Goal: Unclear

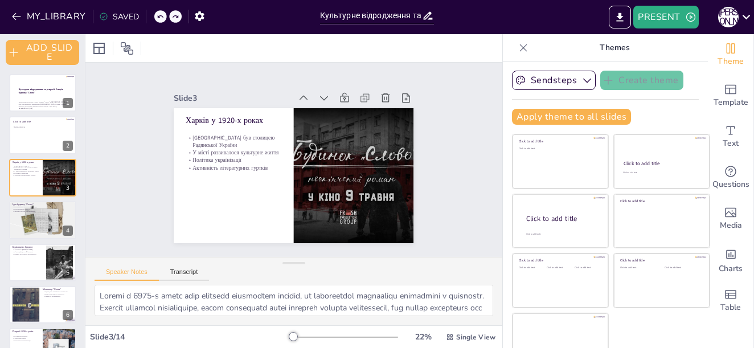
scroll to position [56, 0]
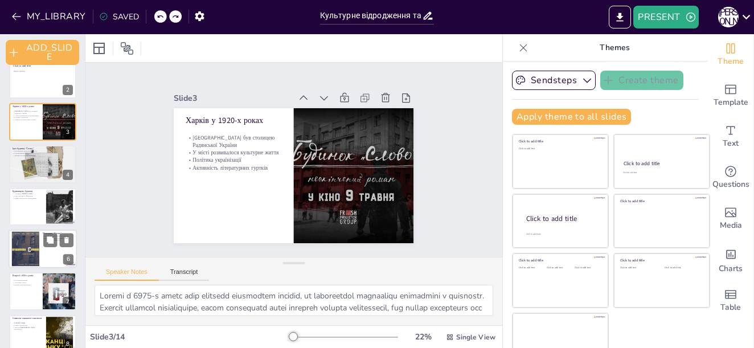
click at [46, 248] on div at bounding box center [43, 249] width 68 height 39
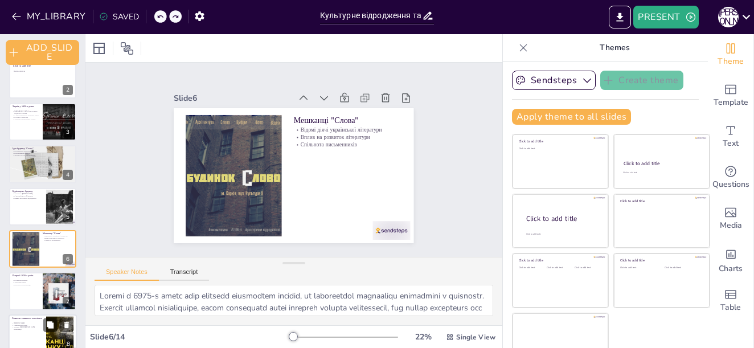
scroll to position [99, 0]
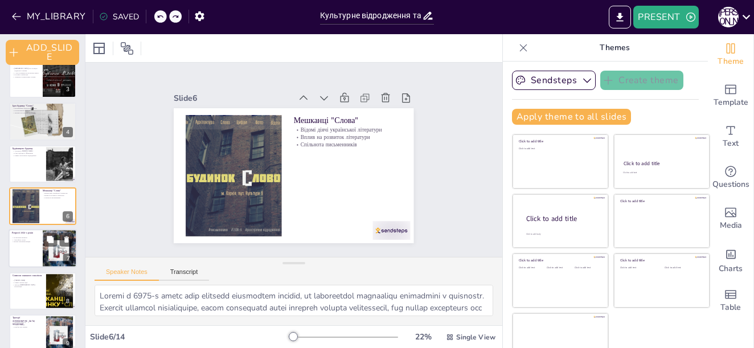
click at [42, 264] on div at bounding box center [60, 249] width 64 height 39
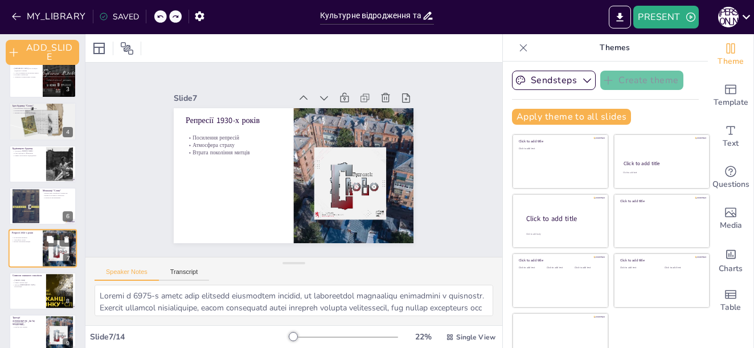
scroll to position [141, 0]
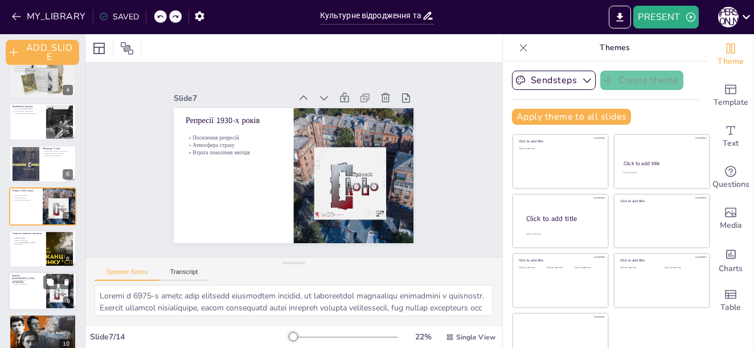
click at [43, 285] on div at bounding box center [43, 291] width 68 height 39
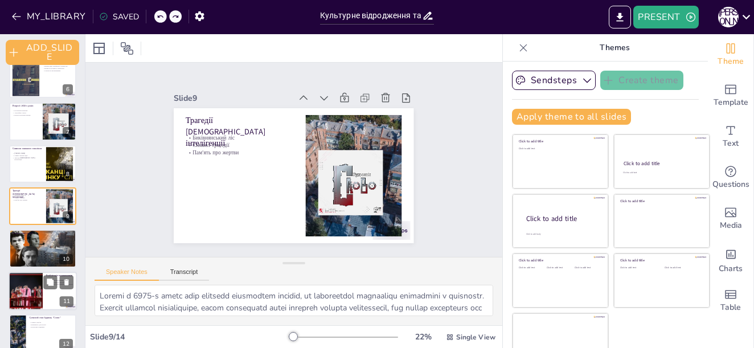
click at [41, 301] on div at bounding box center [26, 291] width 62 height 39
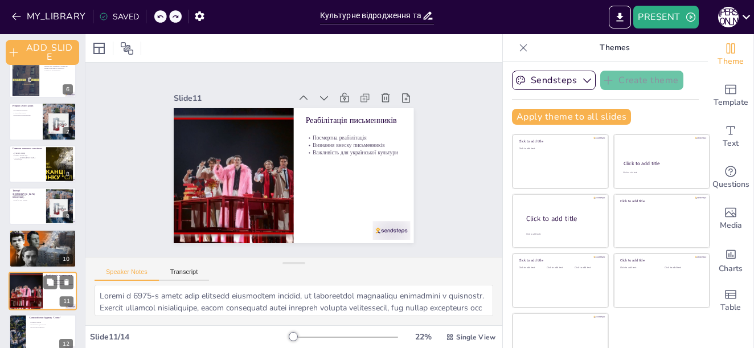
scroll to position [310, 0]
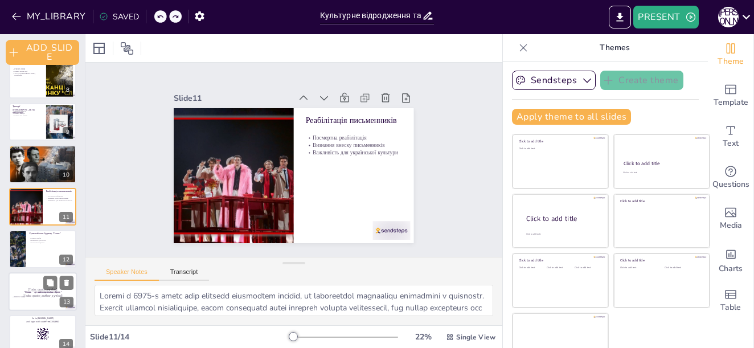
click at [23, 272] on div "[Todo: quote_symbol] "Слово — це найпотужніша зброя." [Todo: quote_author_symbo…" at bounding box center [43, 291] width 68 height 39
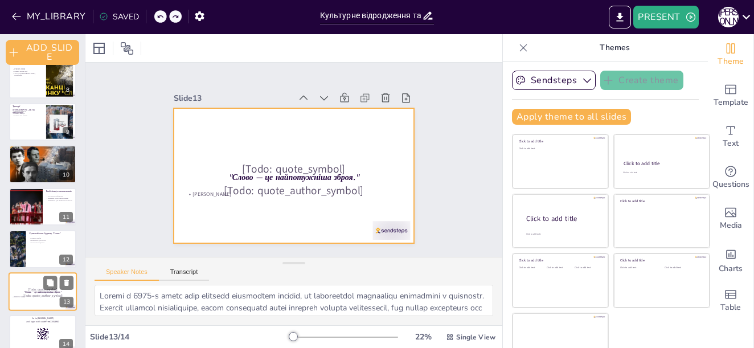
scroll to position [324, 0]
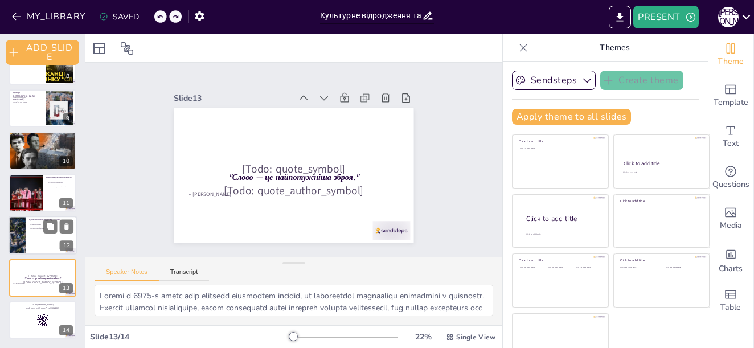
click at [24, 238] on div at bounding box center [16, 235] width 51 height 39
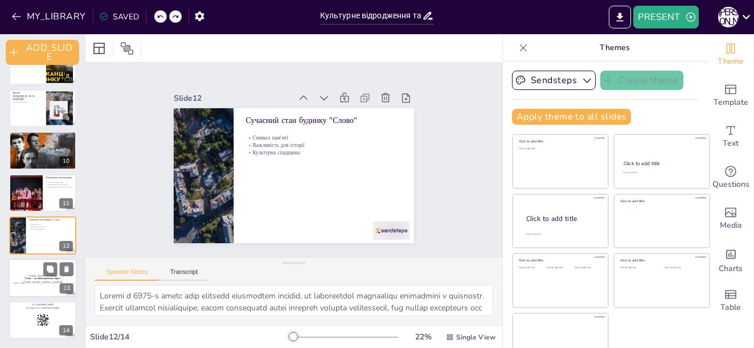
click at [27, 277] on strong ""Слово — це найпотужніша зброя."" at bounding box center [42, 278] width 37 height 3
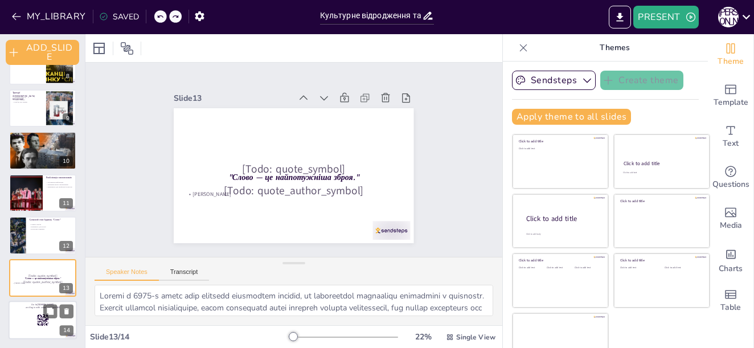
click at [32, 307] on p "and login with code Free77053963" at bounding box center [43, 307] width 62 height 3
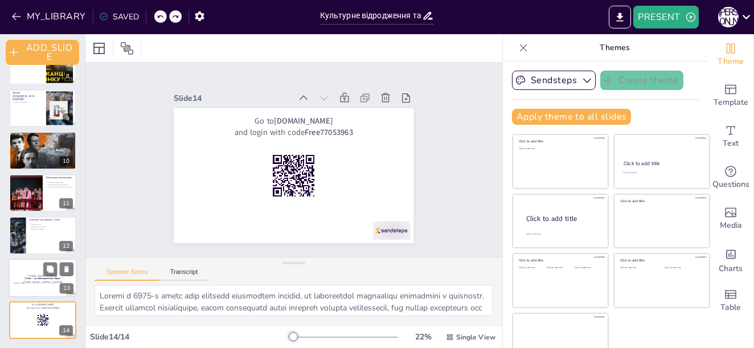
scroll to position [19, 0]
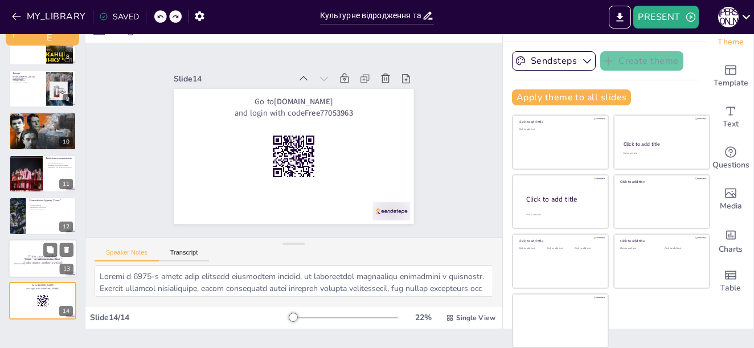
click at [30, 253] on div at bounding box center [43, 258] width 68 height 39
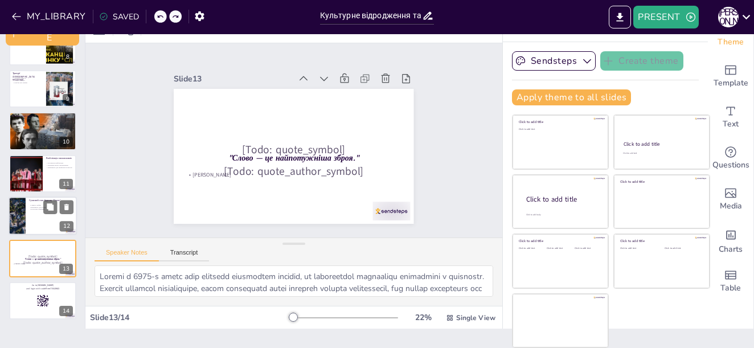
click at [26, 211] on div at bounding box center [43, 216] width 68 height 39
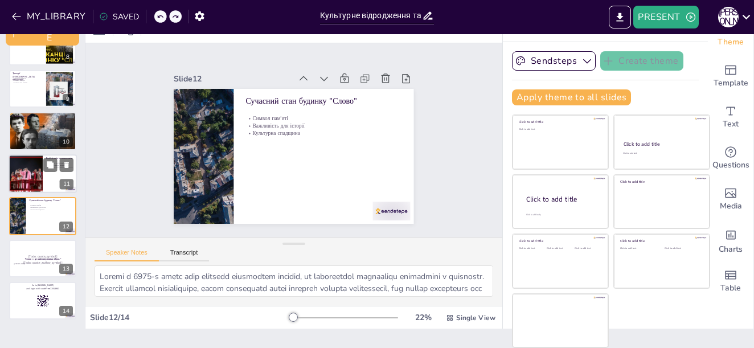
click at [26, 182] on div at bounding box center [26, 173] width 62 height 39
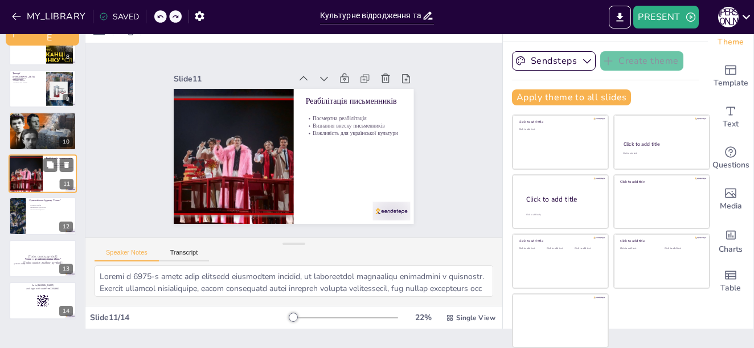
scroll to position [310, 0]
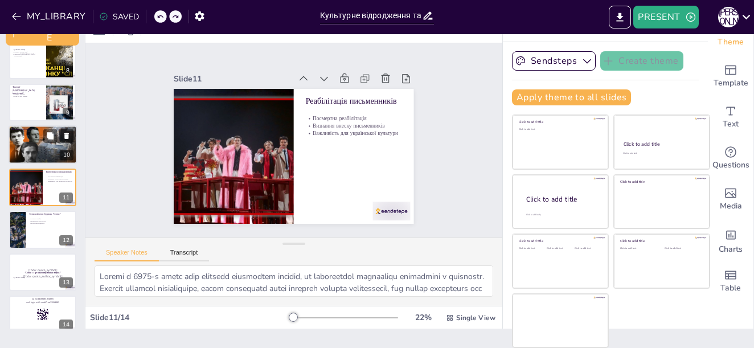
click at [38, 144] on div at bounding box center [43, 145] width 68 height 39
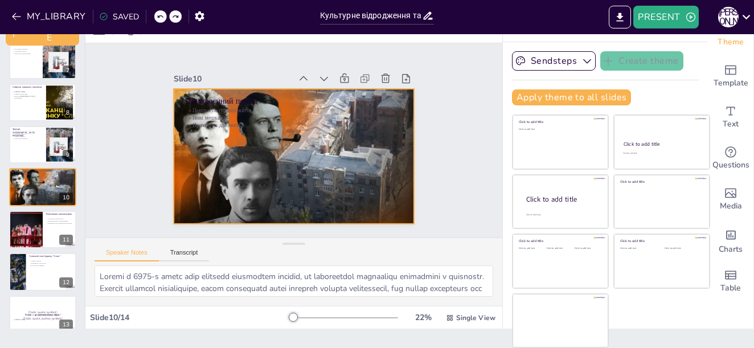
click at [336, 163] on div at bounding box center [294, 156] width 240 height 135
